Goal: Find specific page/section: Find specific page/section

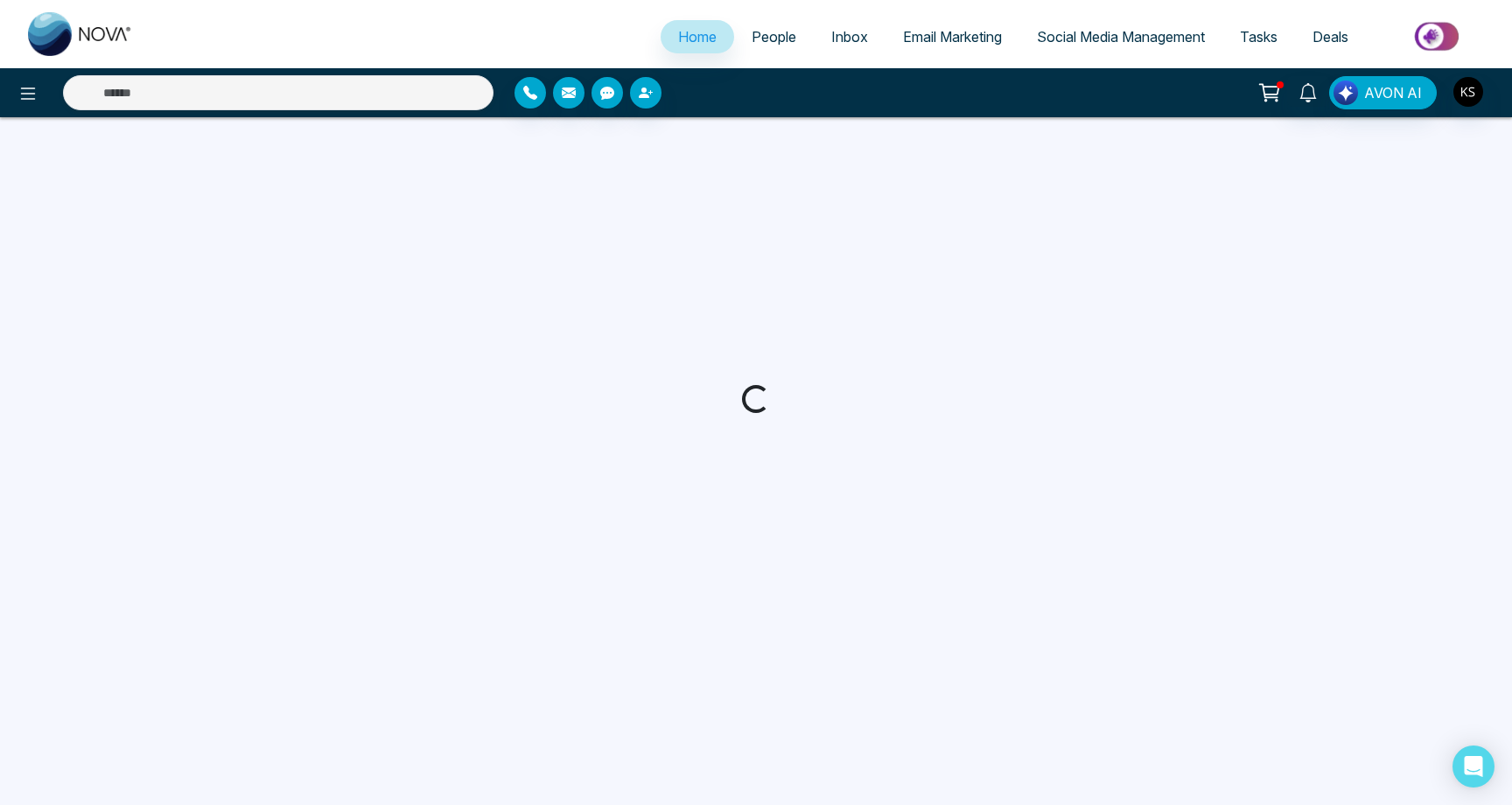
click at [751, 43] on span "People" at bounding box center [774, 37] width 45 height 18
select select "*"
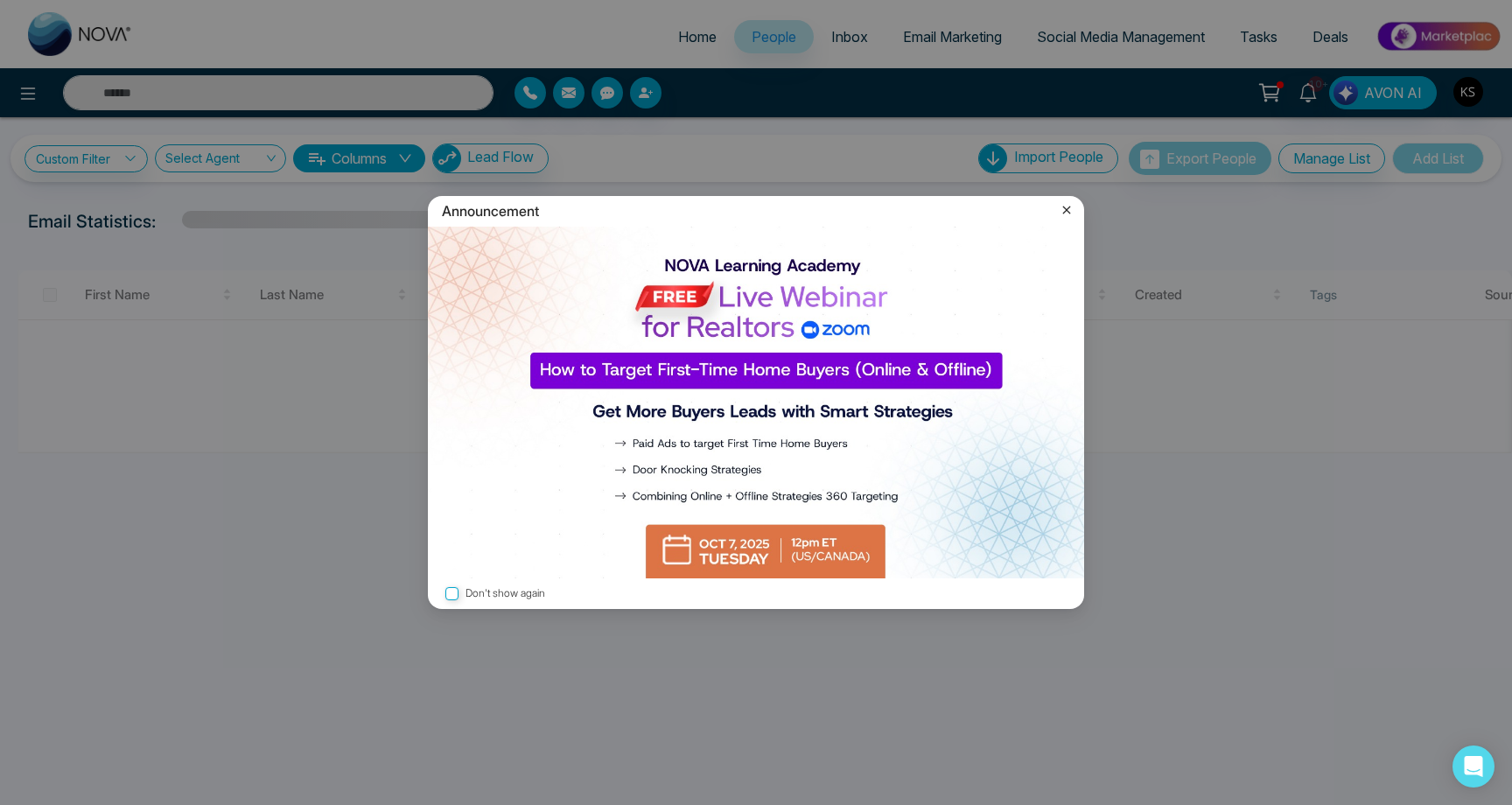
click at [1070, 207] on icon at bounding box center [1066, 210] width 18 height 18
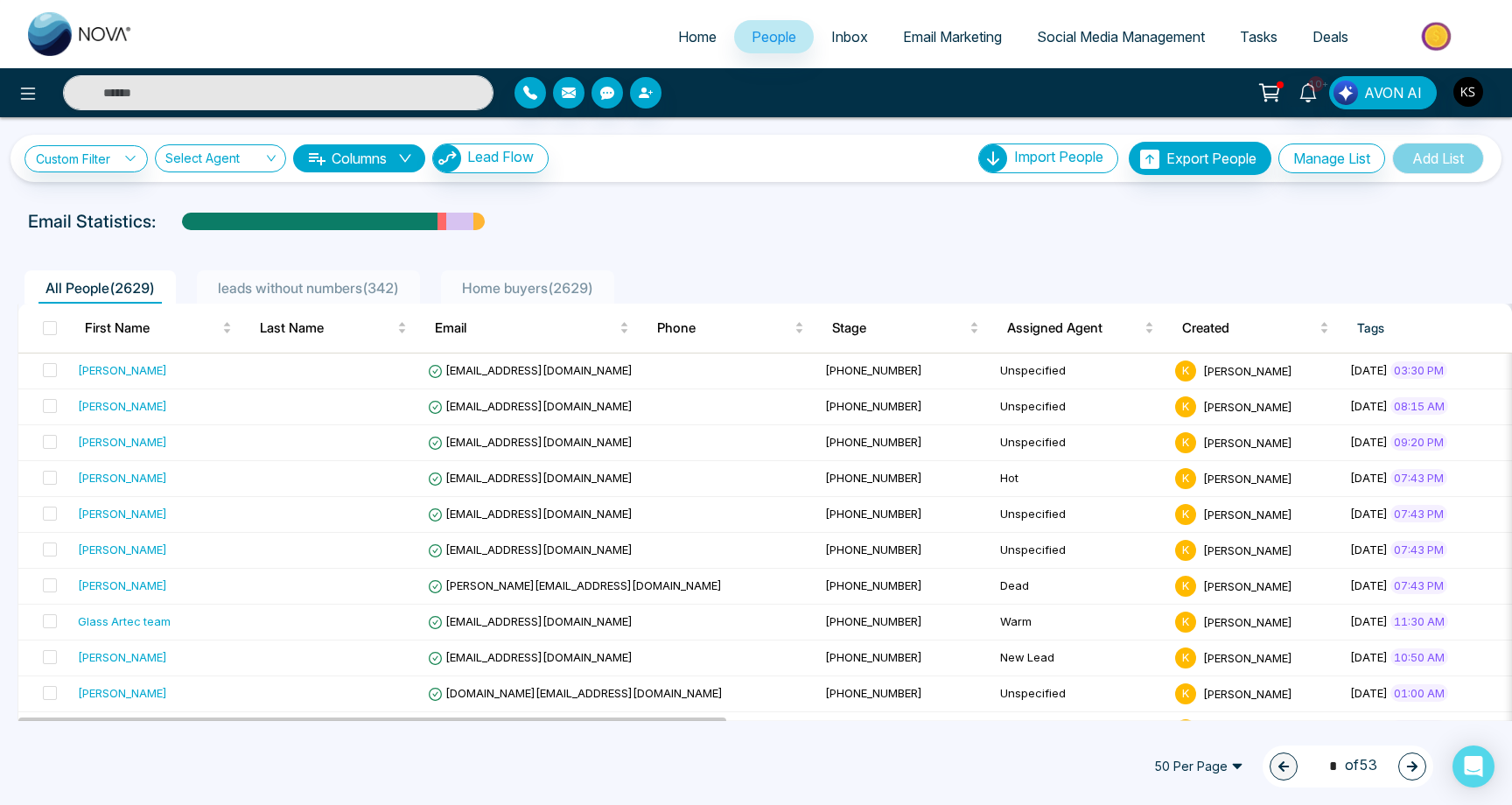
click at [692, 41] on span "Home" at bounding box center [697, 37] width 38 height 18
select select "*"
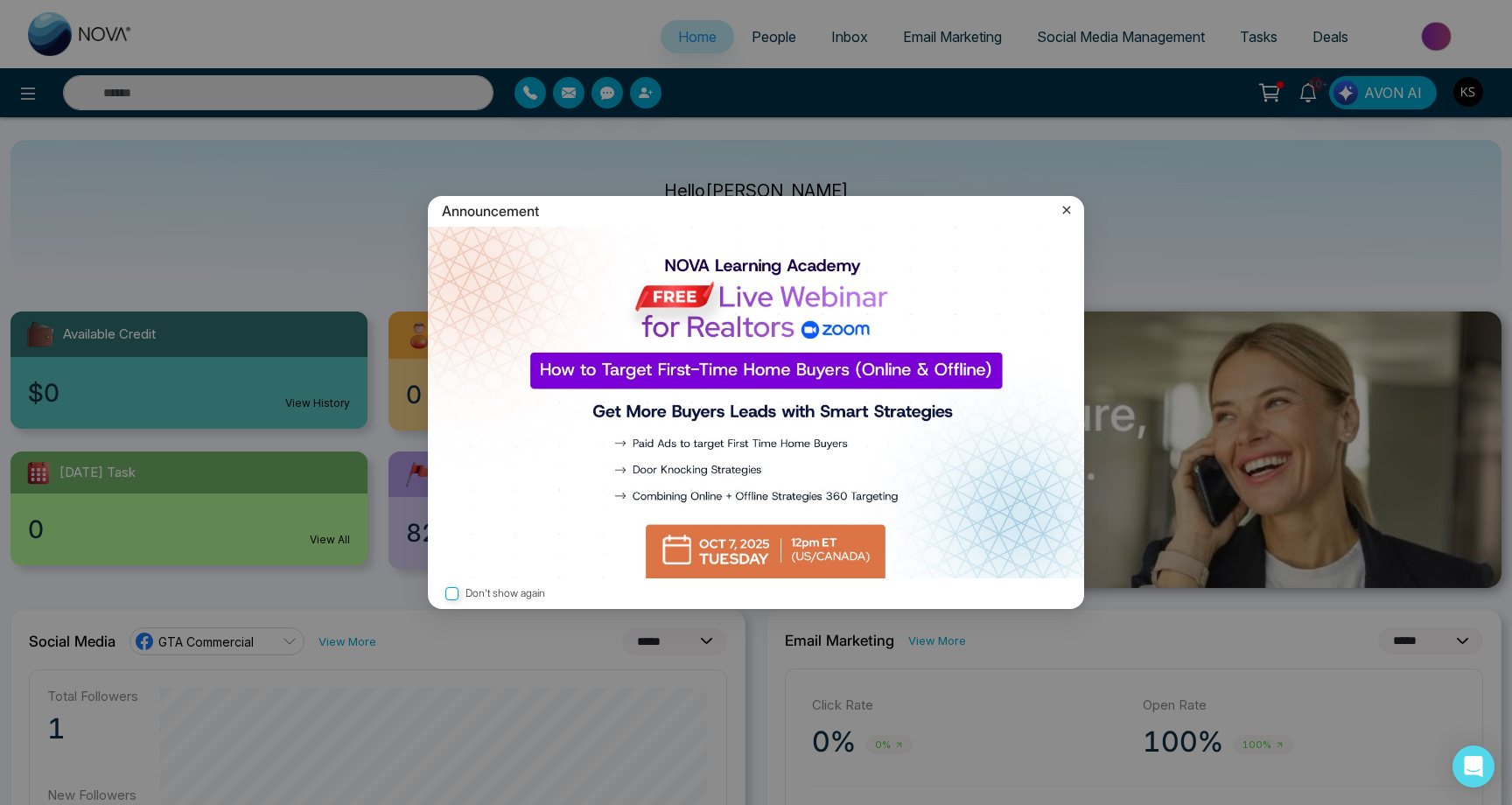
click at [1068, 213] on icon at bounding box center [1066, 210] width 8 height 8
